Goal: Task Accomplishment & Management: Complete application form

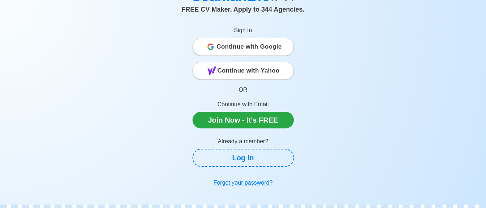
scroll to position [44, 0]
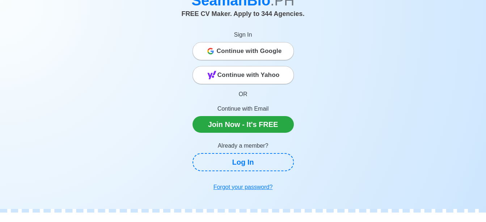
click at [256, 52] on span "Continue with Google" at bounding box center [249, 51] width 65 height 14
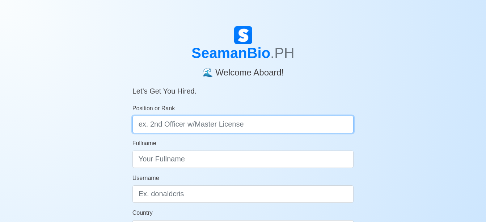
click at [248, 126] on input "Position or Rank" at bounding box center [243, 123] width 222 height 17
type input "Engine Cadet"
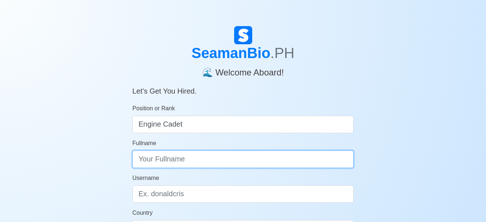
click at [211, 160] on input "Fullname" at bounding box center [243, 158] width 222 height 17
type input "Rodel T. Solasco"
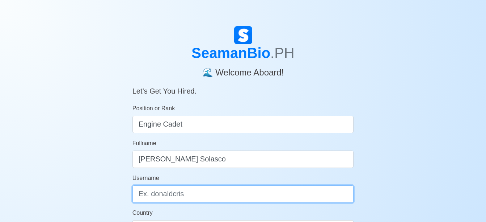
click at [194, 197] on input "Username" at bounding box center [243, 193] width 222 height 17
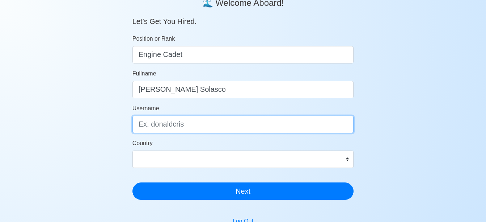
scroll to position [70, 0]
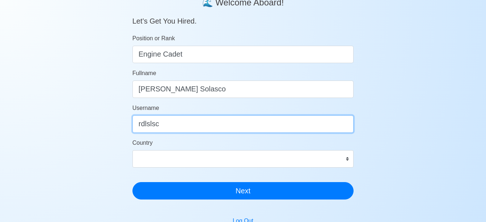
type input "rdlslsc"
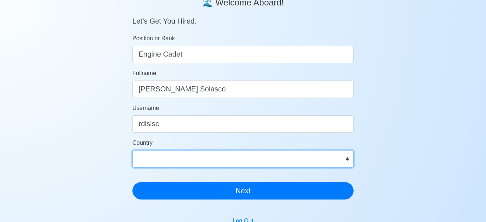
click at [344, 160] on select "Afghanistan Åland Islands Albania Algeria American Samoa Andorra Angola Anguill…" at bounding box center [243, 158] width 222 height 17
select select "PH"
click at [132, 150] on select "Afghanistan Åland Islands Albania Algeria American Samoa Andorra Angola Anguill…" at bounding box center [243, 158] width 222 height 17
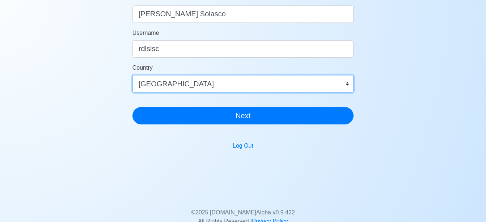
scroll to position [147, 0]
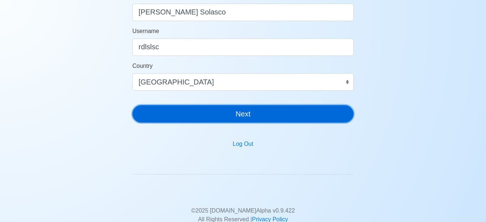
click at [240, 113] on button "Next" at bounding box center [243, 113] width 222 height 17
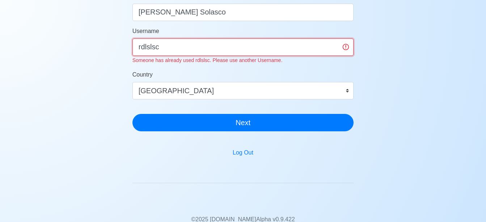
click at [212, 45] on input "rdlslsc" at bounding box center [243, 46] width 222 height 17
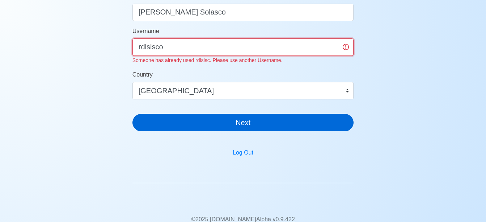
type input "rdlslsco"
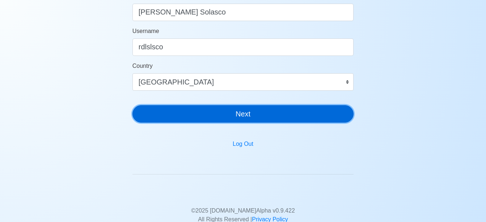
click at [212, 125] on div "SeamanBio .PH 🌊 Welcome Aboard! Let’s Get You Hired. Position or Rank Engine Ca…" at bounding box center [243, 3] width 222 height 249
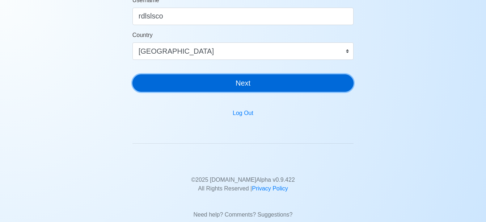
scroll to position [190, 0]
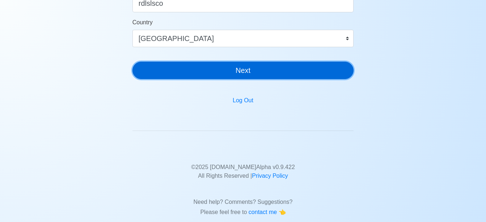
click at [248, 72] on button "Next" at bounding box center [243, 70] width 222 height 17
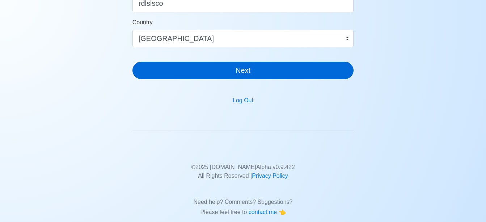
scroll to position [9, 0]
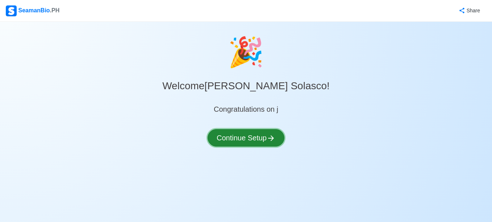
click at [236, 140] on button "Continue Setup" at bounding box center [245, 137] width 77 height 17
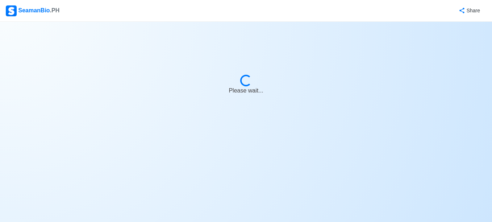
select select "Visible for Hiring"
select select "PH"
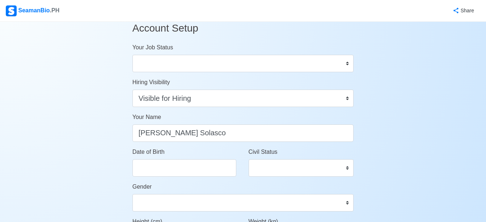
scroll to position [12, 0]
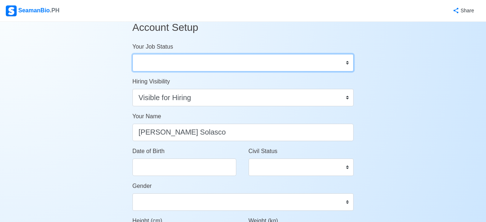
click at [325, 68] on select "Onboard Actively Looking for Job Not Looking for Job" at bounding box center [243, 62] width 222 height 17
select select "Actively Looking for Job"
click at [132, 54] on select "Onboard Actively Looking for Job Not Looking for Job" at bounding box center [243, 62] width 222 height 17
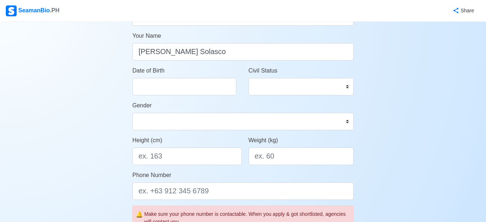
scroll to position [93, 0]
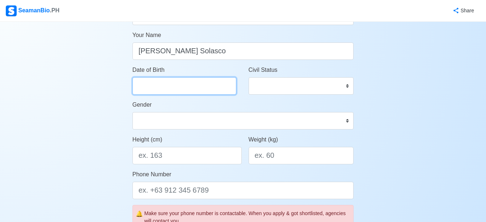
select select "****"
select select "******"
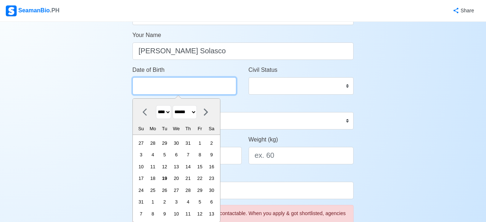
click at [184, 89] on input "Date of Birth" at bounding box center [184, 85] width 104 height 17
click at [168, 113] on select "**** **** **** **** **** **** **** **** **** **** **** **** **** **** **** ****…" at bounding box center [163, 112] width 15 height 14
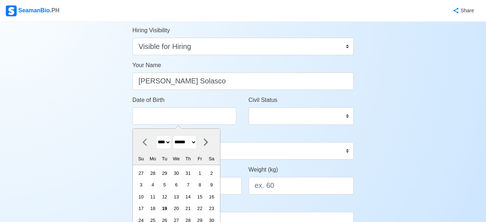
scroll to position [63, 0]
click at [167, 142] on select "**** **** **** **** **** **** **** **** **** **** **** **** **** **** **** ****…" at bounding box center [163, 142] width 15 height 14
select select "****"
click at [156, 135] on select "**** **** **** **** **** **** **** **** **** **** **** **** **** **** **** ****…" at bounding box center [163, 142] width 15 height 14
click at [181, 195] on div "14" at bounding box center [177, 196] width 10 height 10
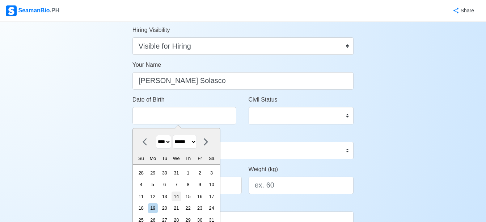
type input "08/14/2002"
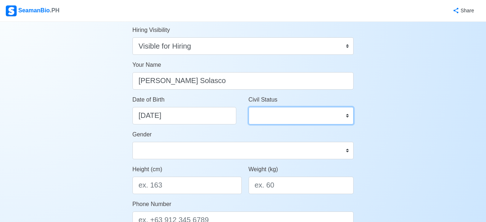
click at [280, 115] on select "Single Married Widowed Separated" at bounding box center [301, 115] width 105 height 17
select select "Single"
click at [249, 107] on select "Single Married Widowed Separated" at bounding box center [301, 115] width 105 height 17
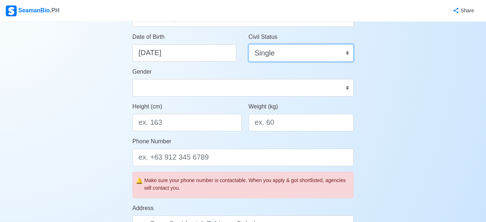
scroll to position [126, 0]
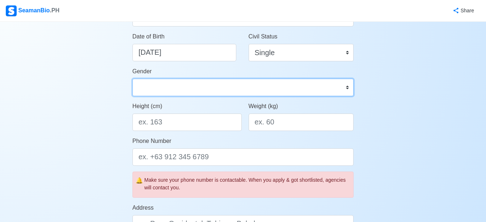
click at [282, 84] on select "Male Female" at bounding box center [243, 87] width 222 height 17
select select "Male"
click at [132, 79] on select "Male Female" at bounding box center [243, 87] width 222 height 17
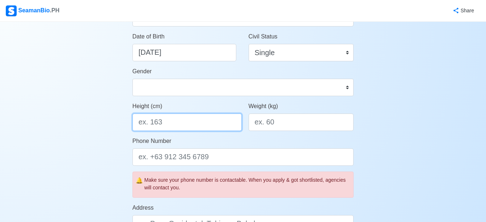
click at [195, 117] on input "Height (cm)" at bounding box center [186, 121] width 109 height 17
type input "170"
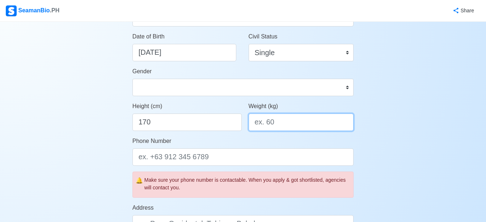
click at [275, 124] on input "Weight (kg)" at bounding box center [301, 121] width 105 height 17
type input "50"
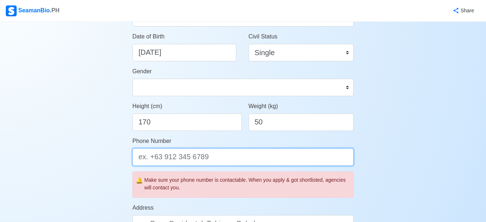
click at [243, 156] on input "Phone Number" at bounding box center [243, 156] width 222 height 17
type input "9"
type input "="
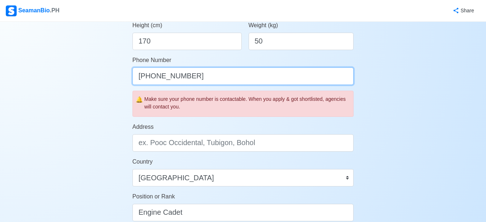
scroll to position [207, 0]
type input "+639555231321"
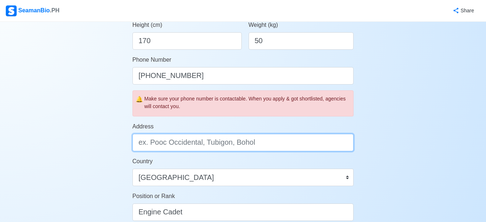
click at [242, 143] on input "Address" at bounding box center [243, 142] width 222 height 17
type input "Tibon"
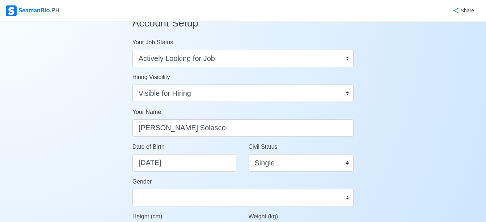
scroll to position [0, 0]
